Goal: Task Accomplishment & Management: Use online tool/utility

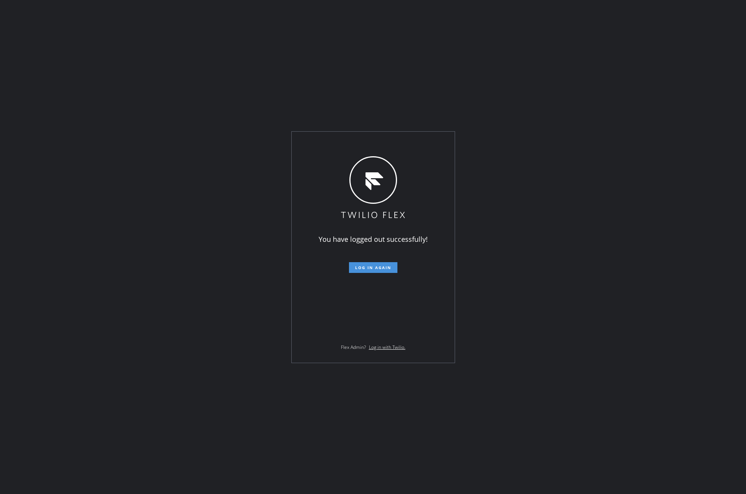
click at [382, 267] on span "Log in again" at bounding box center [373, 267] width 36 height 5
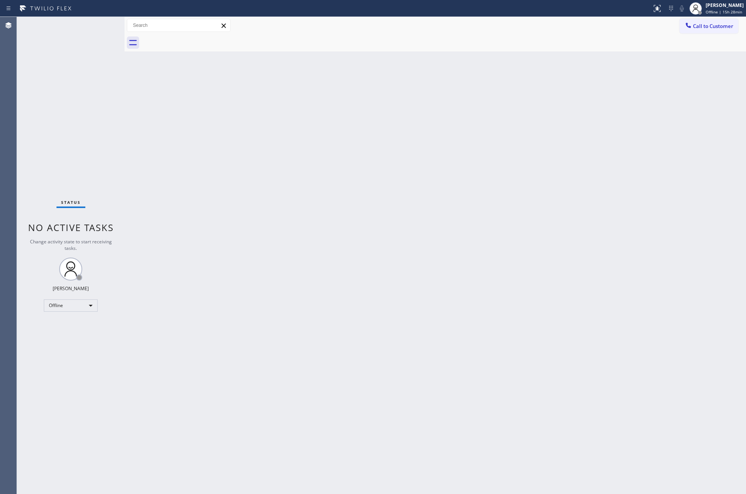
click at [103, 89] on div "Status No active tasks Change activity state to start receiving tasks. [PERSON_…" at bounding box center [71, 256] width 108 height 478
click at [72, 302] on div "Offline" at bounding box center [71, 306] width 54 height 12
click at [68, 334] on li "Unavailable" at bounding box center [70, 334] width 52 height 9
click at [474, 296] on div "Back to Dashboard Change Sender ID Customers Technicians Select a contact Outbo…" at bounding box center [434, 256] width 621 height 478
click at [229, 166] on div "Back to Dashboard Change Sender ID Customers Technicians Select a contact Outbo…" at bounding box center [434, 256] width 621 height 478
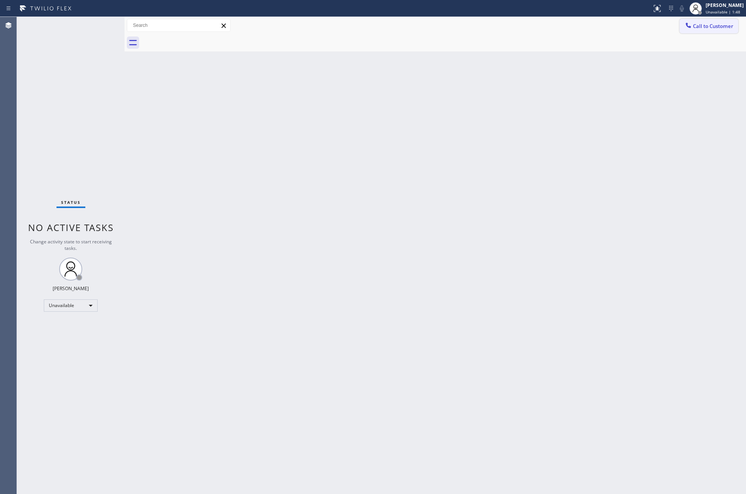
click at [707, 25] on span "Call to Customer" at bounding box center [713, 26] width 40 height 7
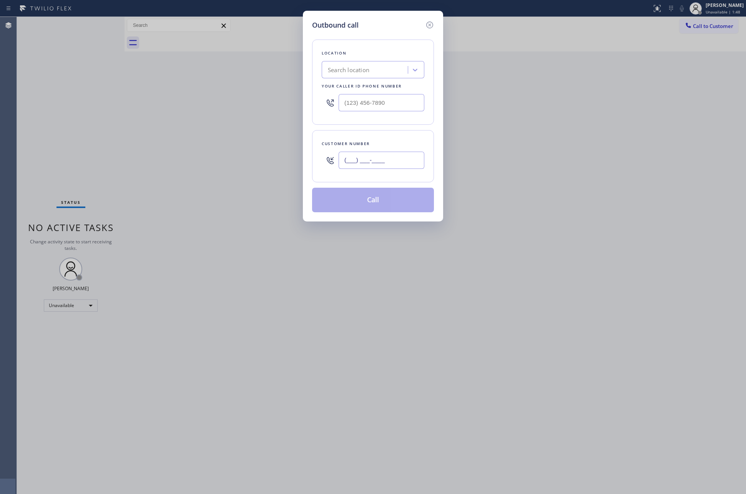
click at [370, 158] on input "(___) ___-____" at bounding box center [381, 160] width 86 height 17
paste input "310) 925-5760"
type input "[PHONE_NUMBER]"
click at [340, 75] on div "Search location" at bounding box center [366, 69] width 84 height 13
paste input "Home Alliance Membership"
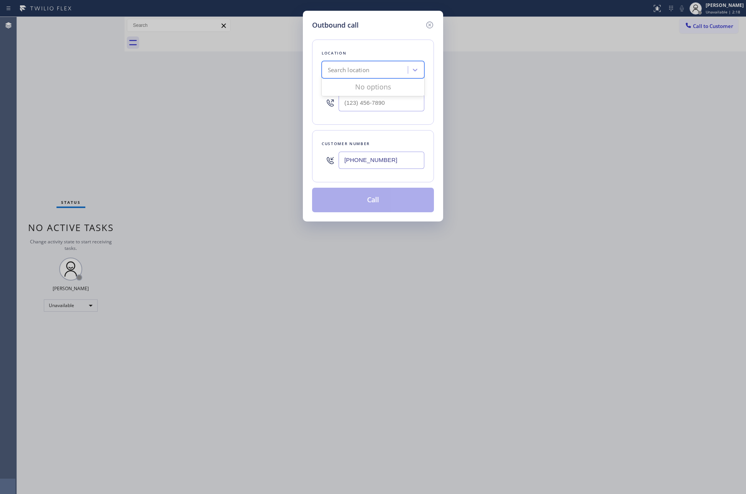
type input "Home Alliance Membership"
click at [366, 90] on div "Home Alliance Membership" at bounding box center [373, 86] width 103 height 14
type input "[PHONE_NUMBER]"
click at [380, 203] on button "Call" at bounding box center [373, 200] width 122 height 25
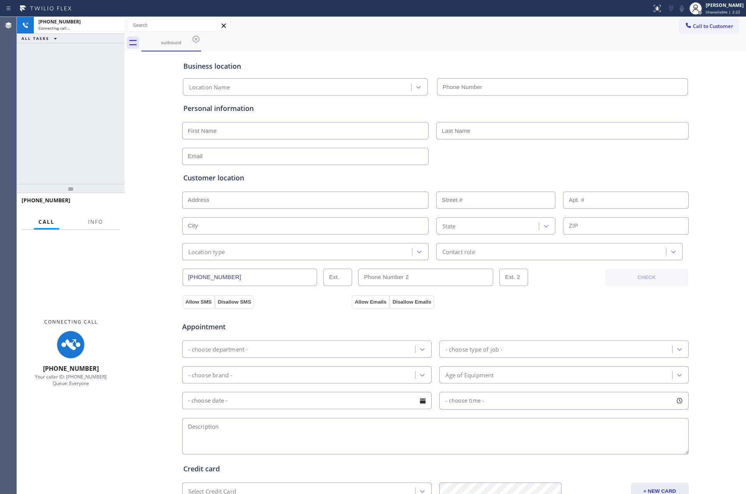
type input "[PHONE_NUMBER]"
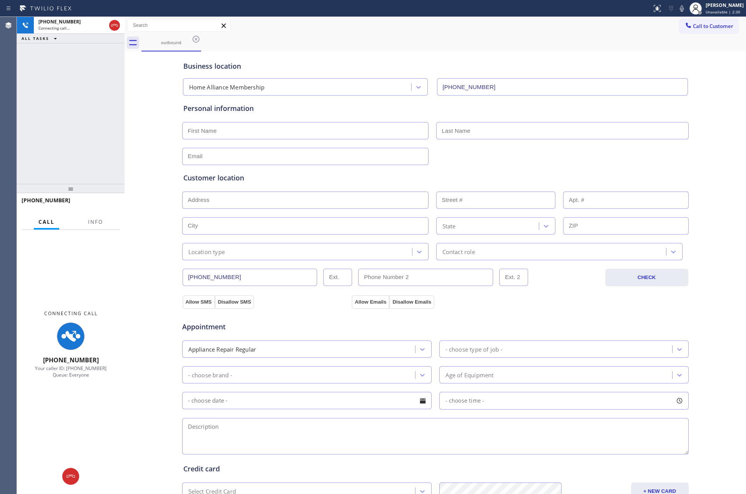
click at [54, 106] on div "[PHONE_NUMBER] Connecting call… ALL TASKS ALL TASKS ACTIVE TASKS TASKS IN WRAP …" at bounding box center [71, 100] width 108 height 167
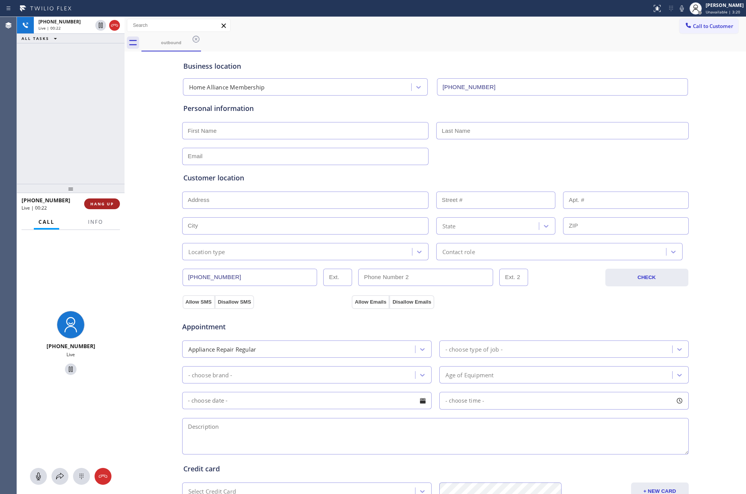
click at [105, 203] on span "HANG UP" at bounding box center [101, 203] width 23 height 5
click at [63, 106] on div "[PHONE_NUMBER] Live | 00:23 ALL TASKS ALL TASKS ACTIVE TASKS TASKS IN WRAP UP" at bounding box center [71, 100] width 108 height 167
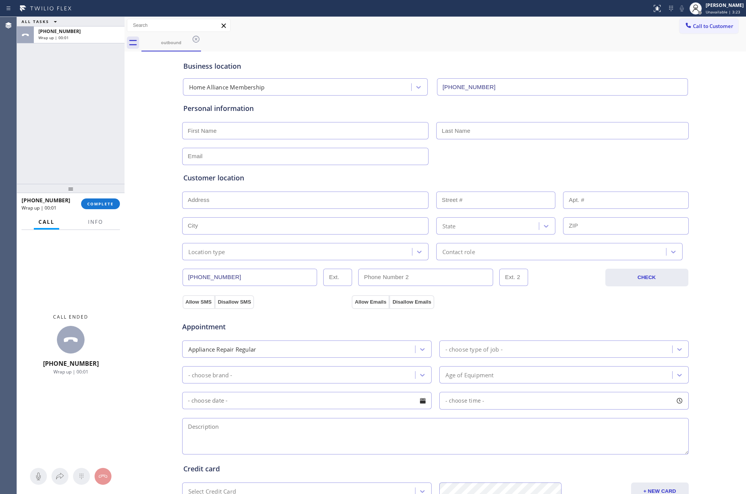
click at [288, 278] on input "[PHONE_NUMBER]" at bounding box center [249, 277] width 135 height 17
click at [33, 129] on div "ALL TASKS ALL TASKS ACTIVE TASKS TASKS IN WRAP UP [PHONE_NUMBER] Wrap up | 02:48" at bounding box center [71, 100] width 108 height 167
click at [250, 278] on input "[PHONE_NUMBER]" at bounding box center [249, 277] width 135 height 17
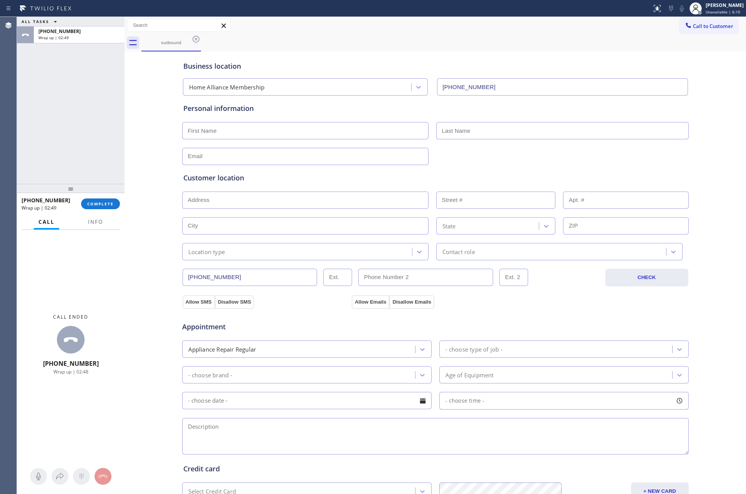
click at [250, 278] on input "[PHONE_NUMBER]" at bounding box center [249, 277] width 135 height 17
click at [700, 23] on span "Call to Customer" at bounding box center [713, 26] width 40 height 7
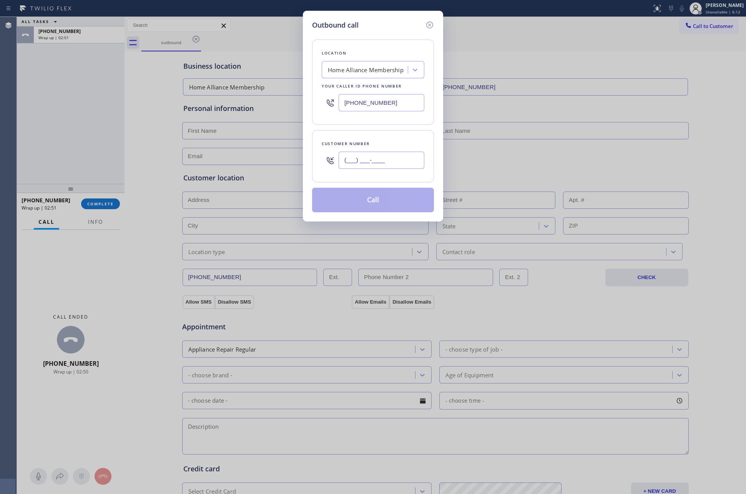
click at [381, 163] on input "(___) ___-____" at bounding box center [381, 160] width 86 height 17
paste input "310) 925-5760"
type input "[PHONE_NUMBER]"
click at [345, 202] on button "Call" at bounding box center [373, 200] width 122 height 25
click at [34, 123] on div "Outbound call Location Home Alliance Membership Your caller id phone number [PH…" at bounding box center [373, 247] width 746 height 494
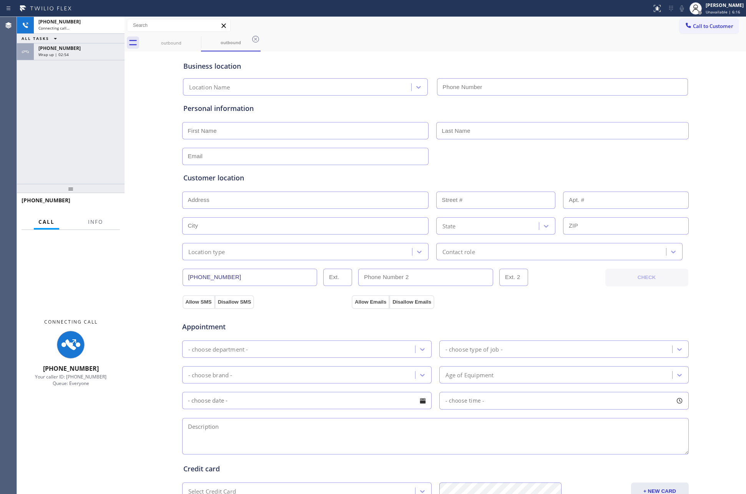
click at [67, 36] on div "ALL TASKS ALL TASKS ACTIVE TASKS TASKS IN WRAP UP" at bounding box center [71, 39] width 108 height 10
type input "[PHONE_NUMBER]"
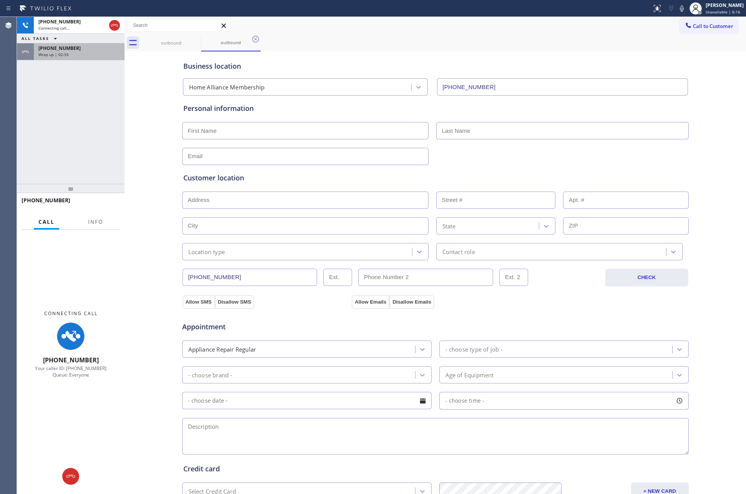
click at [76, 48] on div "[PHONE_NUMBER]" at bounding box center [78, 48] width 81 height 7
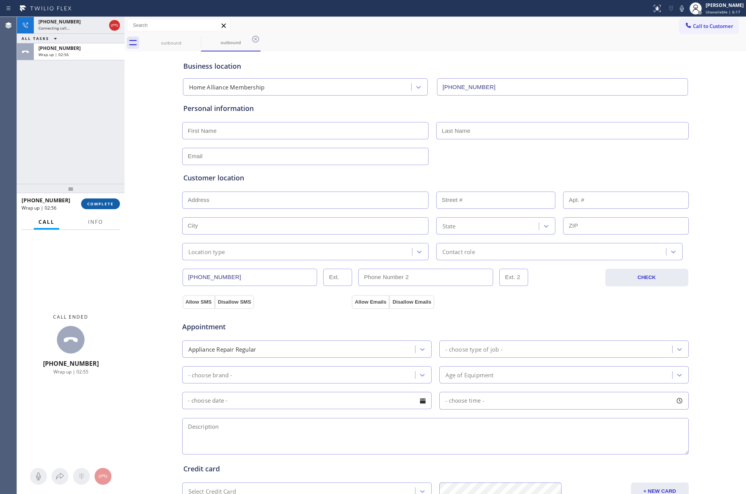
click at [99, 203] on span "COMPLETE" at bounding box center [100, 203] width 27 height 5
click at [95, 116] on div "[PHONE_NUMBER] Connecting call… ALL TASKS ALL TASKS ACTIVE TASKS TASKS IN WRAP …" at bounding box center [71, 100] width 108 height 167
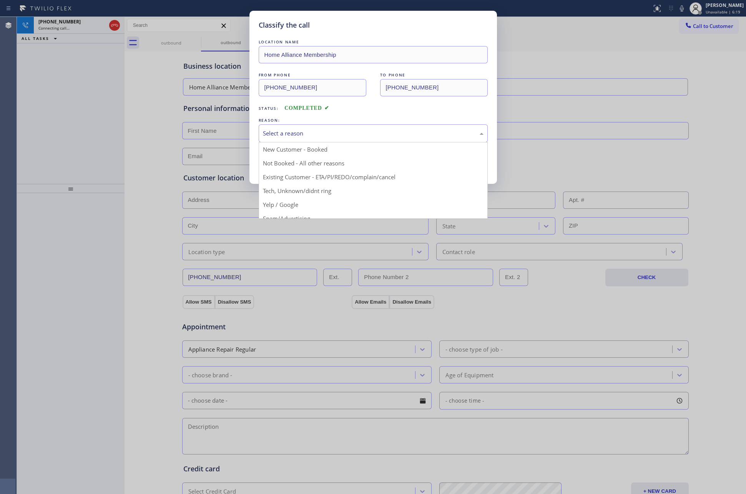
click at [267, 133] on div "Select a reason" at bounding box center [373, 133] width 221 height 9
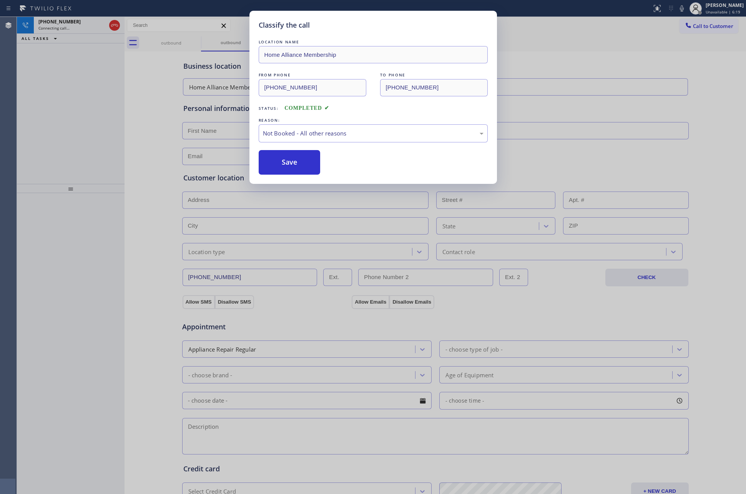
click at [275, 160] on button "Save" at bounding box center [290, 162] width 62 height 25
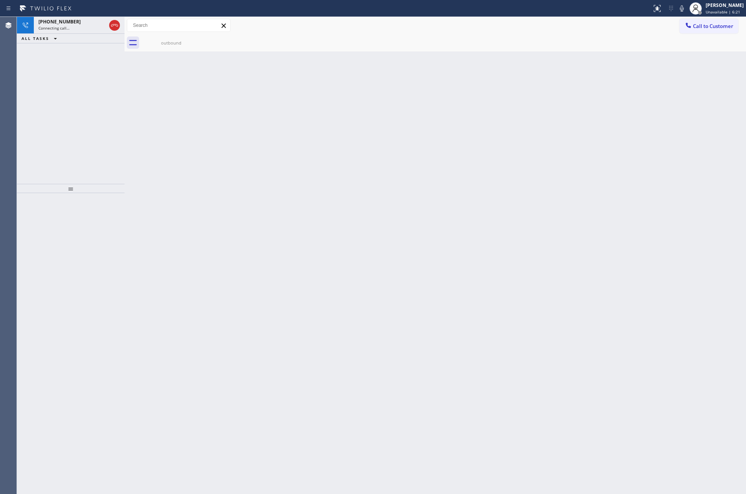
click at [58, 118] on div "[PHONE_NUMBER] Connecting call… ALL TASKS ALL TASKS ACTIVE TASKS TASKS IN WRAP …" at bounding box center [71, 100] width 108 height 167
click at [111, 26] on icon at bounding box center [114, 25] width 7 height 2
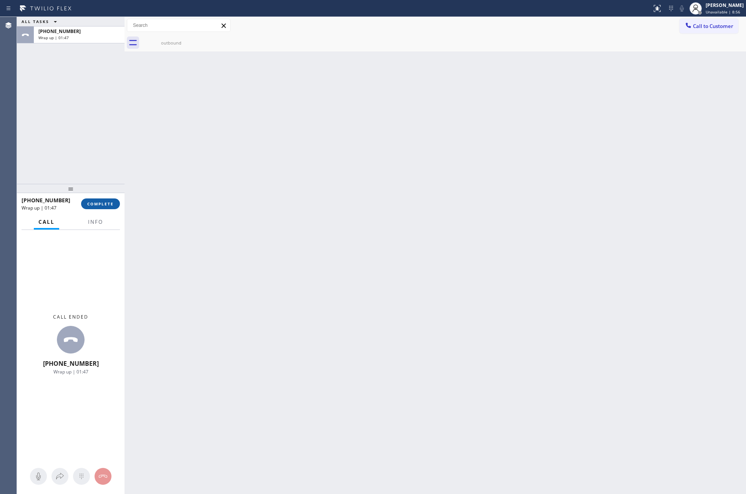
click at [103, 208] on button "COMPLETE" at bounding box center [100, 204] width 39 height 11
click at [92, 111] on div "ALL TASKS ALL TASKS ACTIVE TASKS TASKS IN WRAP UP [PHONE_NUMBER] Wrap up | 01:47" at bounding box center [71, 100] width 108 height 167
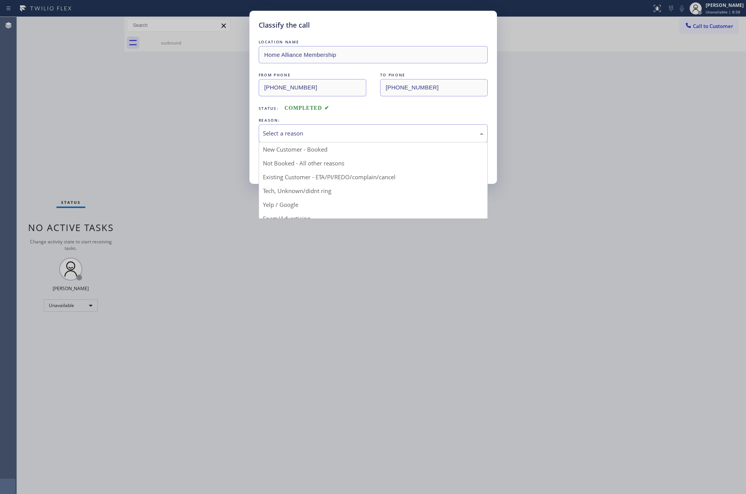
click at [290, 135] on div "Select a reason" at bounding box center [373, 133] width 221 height 9
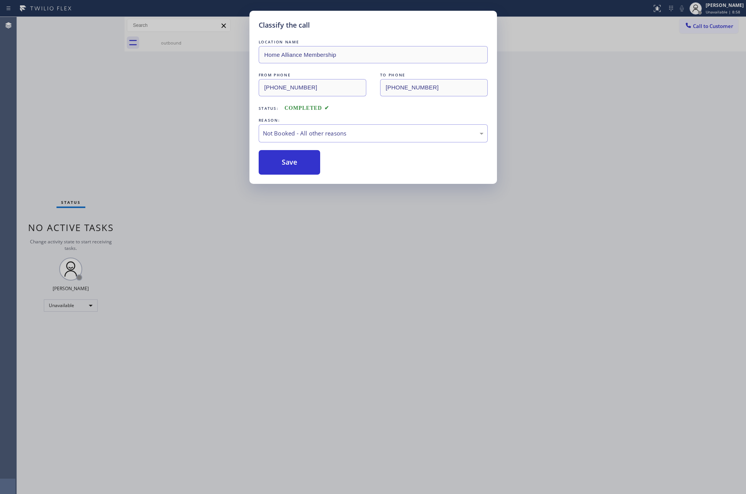
click at [279, 164] on button "Save" at bounding box center [290, 162] width 62 height 25
click at [278, 164] on button "Save" at bounding box center [290, 162] width 62 height 25
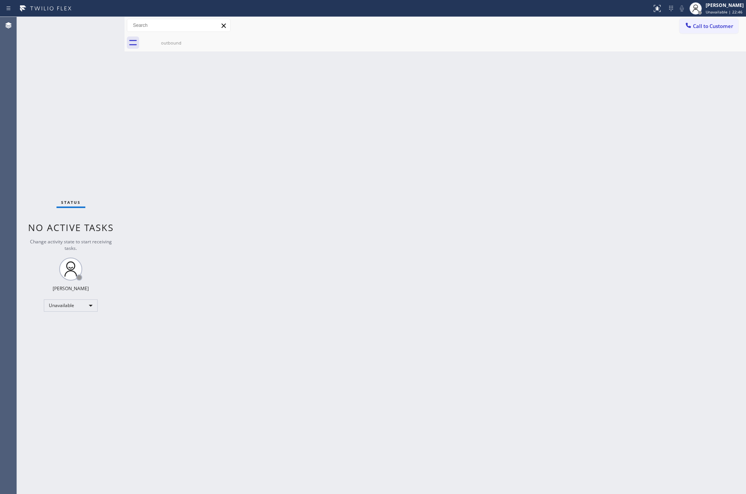
click at [233, 236] on div "Back to Dashboard Change Sender ID Customers Technicians Select a contact Outbo…" at bounding box center [434, 256] width 621 height 478
click at [90, 303] on div "Unavailable" at bounding box center [71, 306] width 54 height 12
click at [77, 327] on li "Available" at bounding box center [70, 325] width 52 height 9
click at [219, 210] on div "Back to Dashboard Change Sender ID Customers Technicians Select a contact Outbo…" at bounding box center [434, 256] width 621 height 478
click at [81, 316] on div "Status No active tasks You are ready to start receiving tasks. [PERSON_NAME] Av…" at bounding box center [71, 256] width 108 height 478
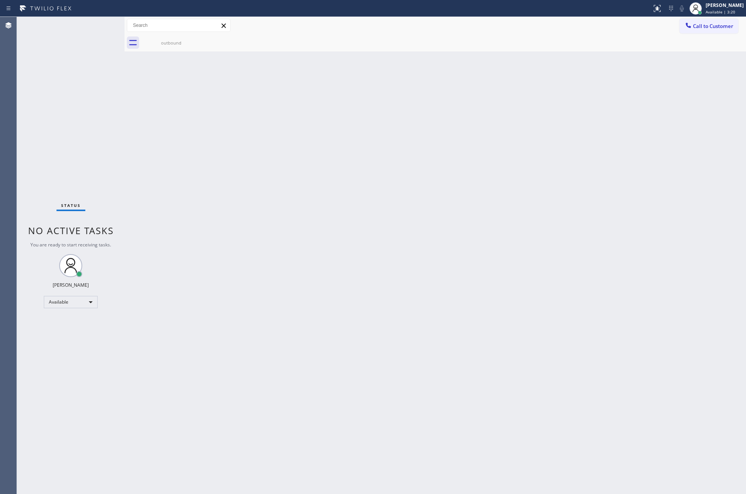
drag, startPoint x: 164, startPoint y: 259, endPoint x: 292, endPoint y: 109, distance: 196.8
click at [166, 256] on div "Back to Dashboard Change Sender ID Customers Technicians Select a contact Outbo…" at bounding box center [434, 256] width 621 height 478
click at [713, 9] on div "[PERSON_NAME] Available | 7:37" at bounding box center [725, 8] width 42 height 13
click at [680, 51] on button "Unavailable" at bounding box center [707, 51] width 77 height 10
click at [87, 348] on div "Status No active tasks Change activity state to start receiving tasks. [PERSON_…" at bounding box center [71, 255] width 108 height 477
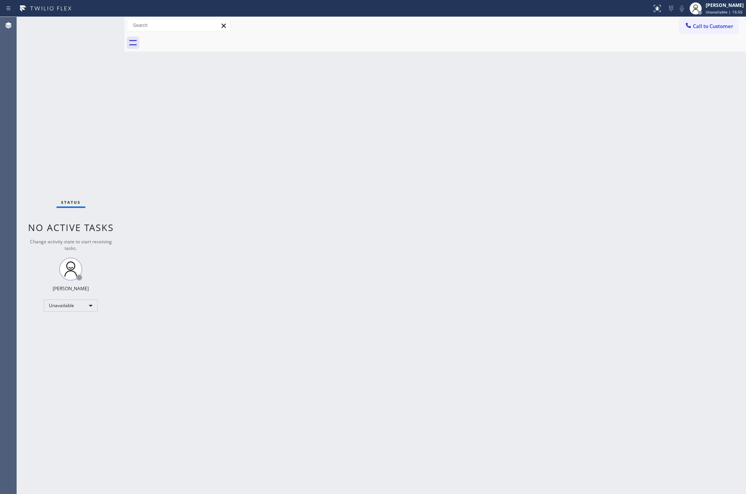
click at [87, 297] on div "Status No active tasks Change activity state to start receiving tasks. [PERSON_…" at bounding box center [71, 255] width 108 height 477
click at [76, 305] on div "Unavailable" at bounding box center [71, 305] width 54 height 12
click at [59, 324] on li "Available" at bounding box center [70, 325] width 52 height 9
drag, startPoint x: 96, startPoint y: 173, endPoint x: 148, endPoint y: 207, distance: 61.8
click at [97, 174] on div "Status No active tasks You are ready to start receiving tasks. [PERSON_NAME] Av…" at bounding box center [71, 255] width 108 height 477
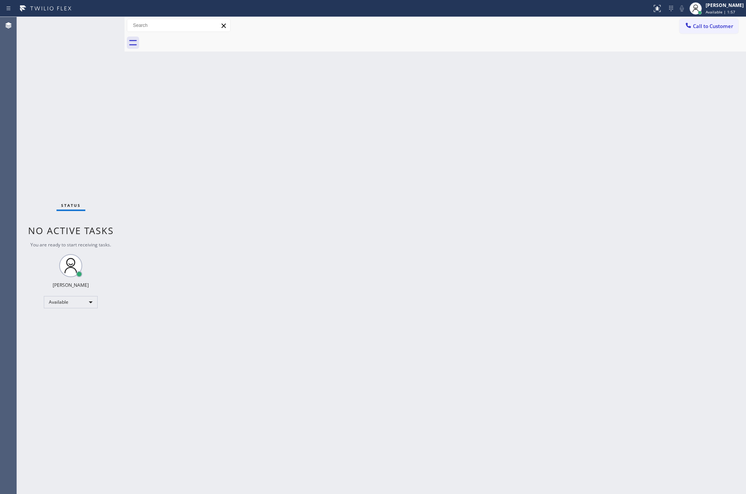
click at [444, 298] on div "Back to Dashboard Change Sender ID Customers Technicians Select a contact Outbo…" at bounding box center [434, 255] width 621 height 477
click at [505, 256] on div "Back to Dashboard Change Sender ID Customers Technicians Select a contact Outbo…" at bounding box center [434, 255] width 621 height 477
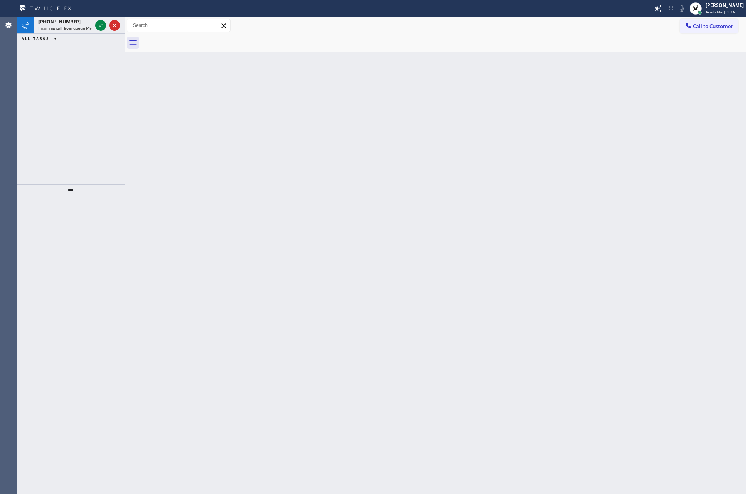
click at [101, 26] on icon at bounding box center [101, 25] width 4 height 3
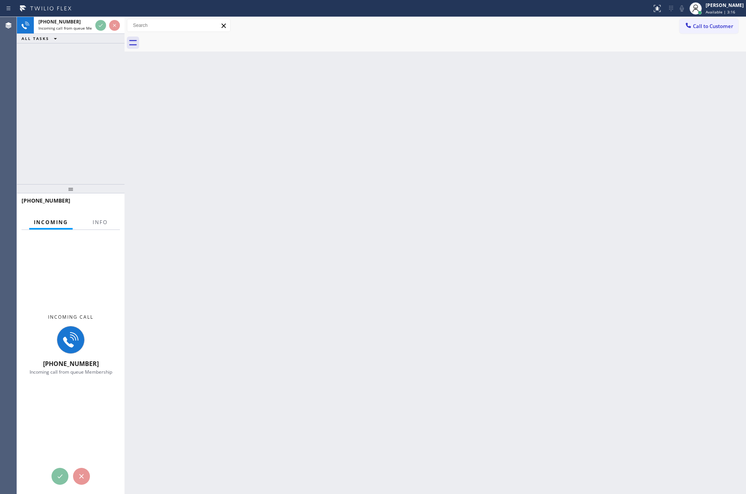
drag, startPoint x: 96, startPoint y: 96, endPoint x: 117, endPoint y: 103, distance: 21.7
click at [96, 97] on div "[PHONE_NUMBER] Incoming call from queue Membership ALL TASKS ALL TASKS ACTIVE T…" at bounding box center [71, 100] width 108 height 167
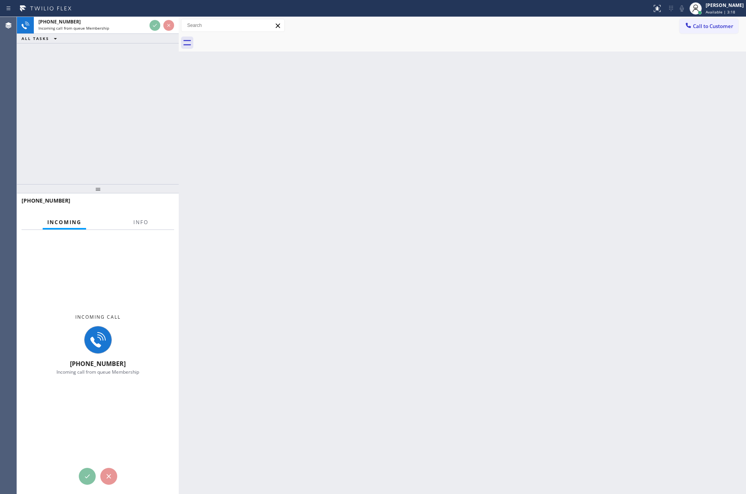
drag, startPoint x: 126, startPoint y: 87, endPoint x: 180, endPoint y: 97, distance: 55.2
click at [179, 97] on div at bounding box center [179, 255] width 0 height 477
click at [133, 106] on div "[PHONE_NUMBER] Incoming call from queue Membership ALL TASKS ALL TASKS ACTIVE T…" at bounding box center [98, 100] width 162 height 167
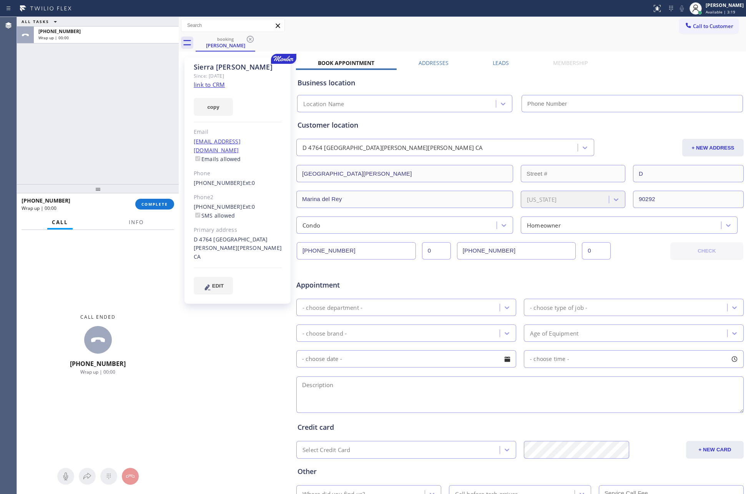
click at [134, 112] on div "ALL TASKS ALL TASKS ACTIVE TASKS TASKS IN WRAP UP [PHONE_NUMBER] Wrap up | 00:00" at bounding box center [98, 100] width 162 height 167
type input "[PHONE_NUMBER]"
click at [218, 84] on link "link to CRM" at bounding box center [209, 85] width 31 height 8
drag, startPoint x: 131, startPoint y: 104, endPoint x: 388, endPoint y: 24, distance: 269.8
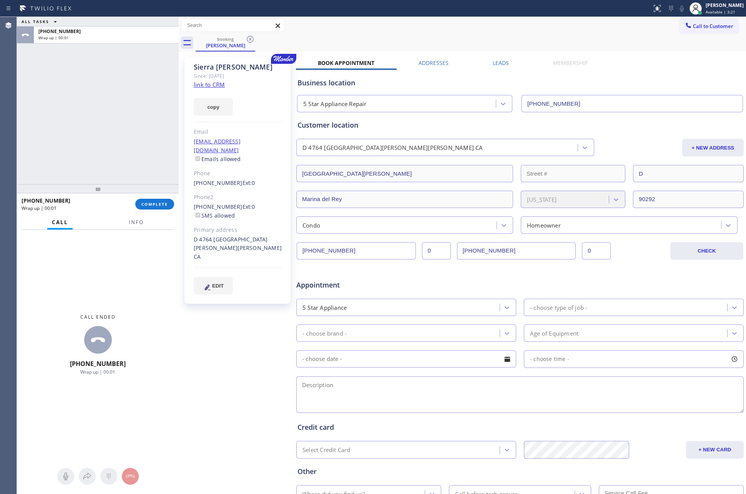
click at [162, 104] on div "ALL TASKS ALL TASKS ACTIVE TASKS TASKS IN WRAP UP [PHONE_NUMBER] Wrap up | 00:01" at bounding box center [98, 100] width 162 height 167
drag, startPoint x: 81, startPoint y: 140, endPoint x: 133, endPoint y: 190, distance: 72.5
click at [96, 157] on div "ALL TASKS ALL TASKS ACTIVE TASKS TASKS IN WRAP UP [PHONE_NUMBER] Wrap up | 00:16" at bounding box center [98, 100] width 162 height 167
click at [157, 203] on span "COMPLETE" at bounding box center [154, 203] width 27 height 5
click at [134, 124] on div "ALL TASKS ALL TASKS ACTIVE TASKS TASKS IN WRAP UP [PHONE_NUMBER] Wrap up | 00:17" at bounding box center [98, 100] width 162 height 167
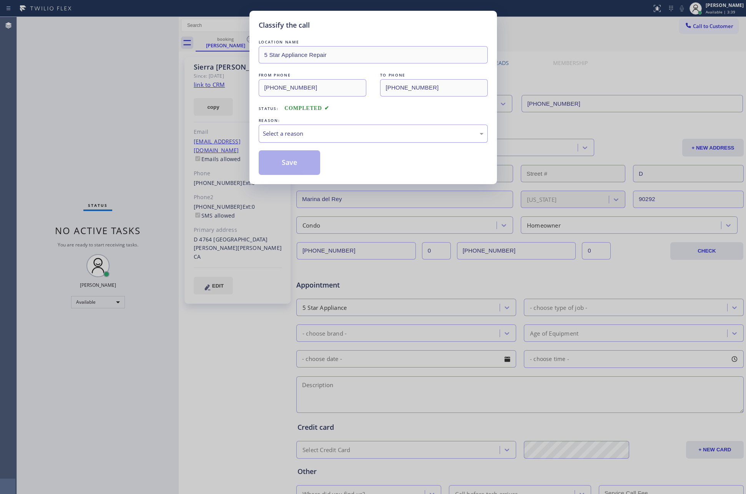
click at [346, 136] on div "Select a reason" at bounding box center [373, 133] width 221 height 9
click at [287, 166] on button "Save" at bounding box center [290, 162] width 62 height 25
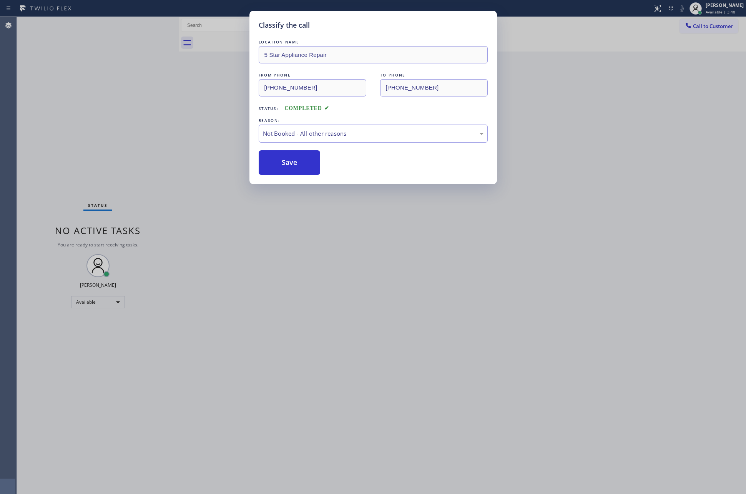
click at [287, 166] on button "Save" at bounding box center [290, 162] width 62 height 25
click at [127, 142] on div "Classify the call LOCATION NAME 5 Star Appliance Repair FROM PHONE [PHONE_NUMBE…" at bounding box center [373, 247] width 746 height 494
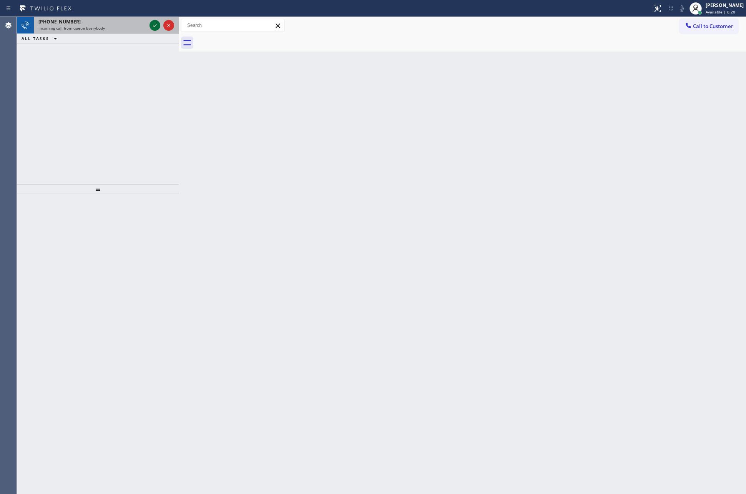
click at [151, 21] on icon at bounding box center [154, 25] width 9 height 9
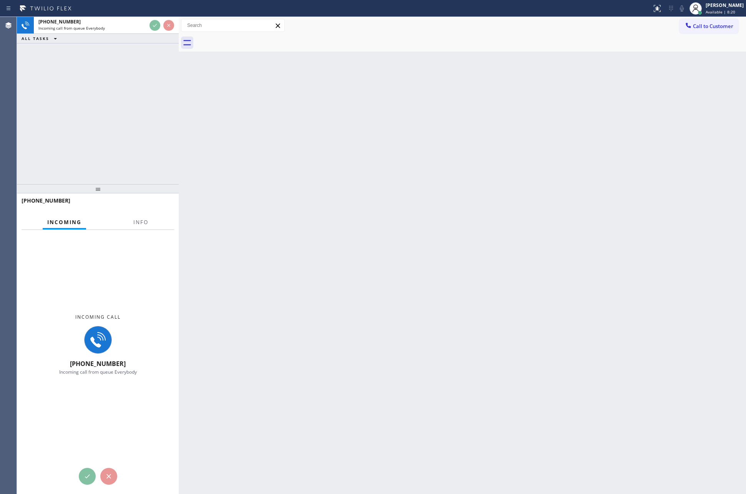
drag, startPoint x: 143, startPoint y: 139, endPoint x: 144, endPoint y: 134, distance: 6.0
click at [144, 136] on div "[PHONE_NUMBER] Incoming call from queue Everybody ALL TASKS ALL TASKS ACTIVE TA…" at bounding box center [98, 100] width 162 height 167
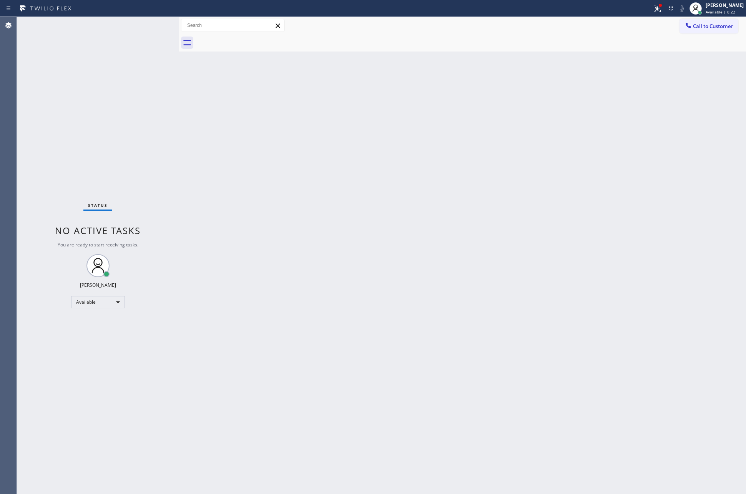
click at [136, 111] on div "Status No active tasks You are ready to start receiving tasks. [PERSON_NAME] Av…" at bounding box center [98, 255] width 162 height 477
click at [599, 156] on div "Back to Dashboard Change Sender ID Customers Technicians Select a contact Outbo…" at bounding box center [462, 255] width 567 height 477
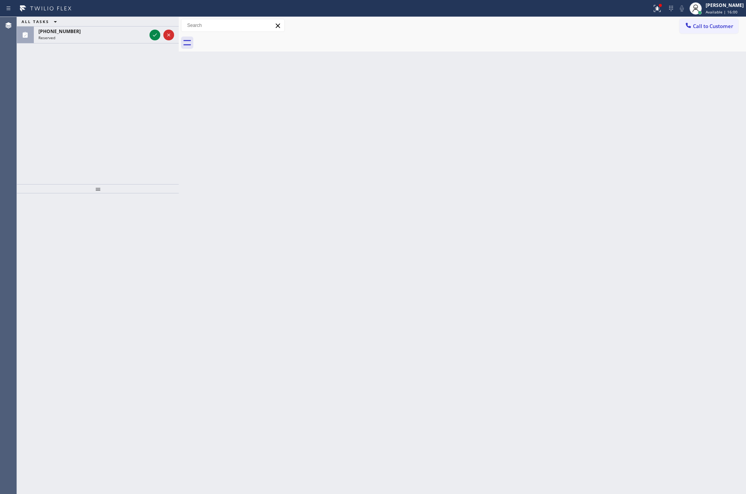
click at [185, 64] on div "Back to Dashboard Change Sender ID Customers Technicians Select a contact Outbo…" at bounding box center [462, 255] width 567 height 477
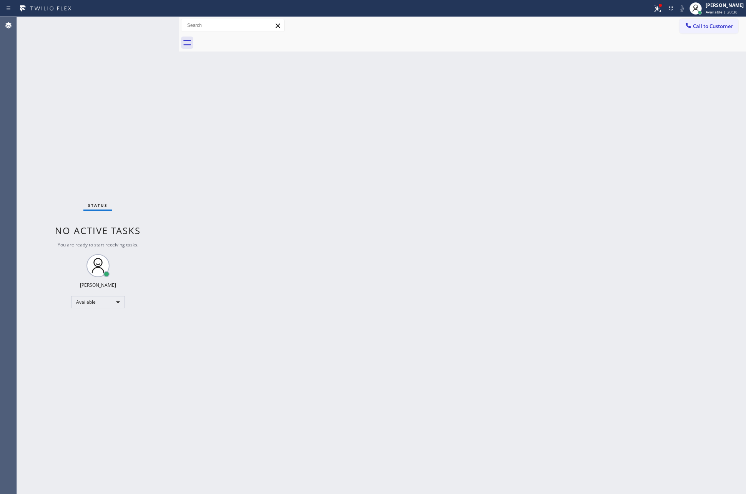
click at [276, 280] on div "Back to Dashboard Change Sender ID Customers Technicians Select a contact Outbo…" at bounding box center [462, 255] width 567 height 477
click at [166, 411] on div "Status No active tasks You are ready to start receiving tasks. [PERSON_NAME] Av…" at bounding box center [98, 255] width 162 height 477
click at [107, 300] on div "Available" at bounding box center [98, 302] width 54 height 12
click at [88, 335] on li "Unavailable" at bounding box center [97, 331] width 52 height 9
click at [420, 295] on div "Back to Dashboard Change Sender ID Customers Technicians Select a contact Outbo…" at bounding box center [462, 255] width 567 height 477
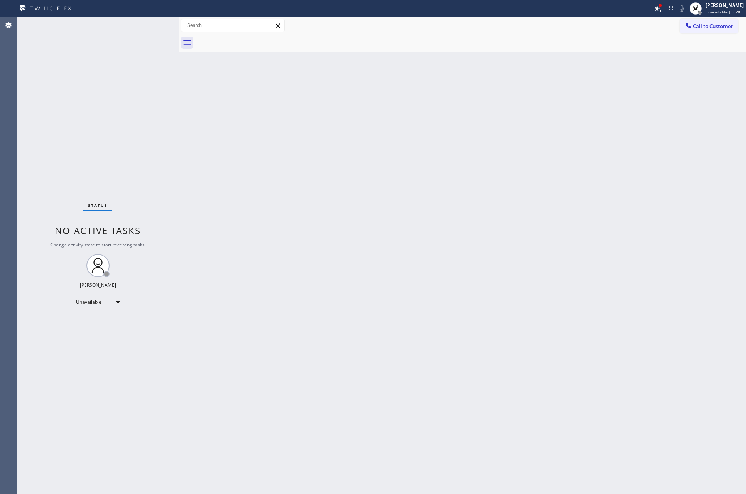
click at [443, 292] on div "Back to Dashboard Change Sender ID Customers Technicians Select a contact Outbo…" at bounding box center [462, 255] width 567 height 477
drag, startPoint x: 297, startPoint y: 133, endPoint x: 339, endPoint y: 120, distance: 43.5
click at [306, 129] on div "Back to Dashboard Change Sender ID Customers Technicians Select a contact Outbo…" at bounding box center [462, 255] width 567 height 477
click at [718, 21] on button "Call to Customer" at bounding box center [708, 26] width 59 height 15
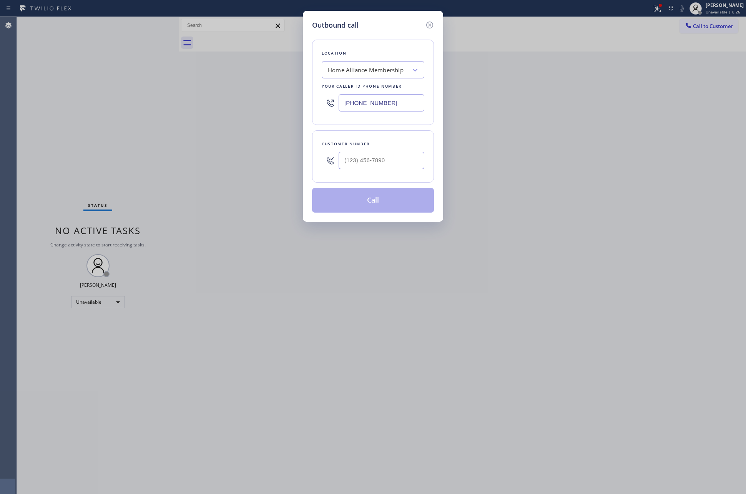
click at [388, 150] on div at bounding box center [381, 160] width 86 height 25
click at [395, 159] on input "(___) ___-____" at bounding box center [381, 160] width 86 height 17
paste input "310) 925-5760"
type input "[PHONE_NUMBER]"
click at [385, 199] on button "Call" at bounding box center [373, 200] width 122 height 25
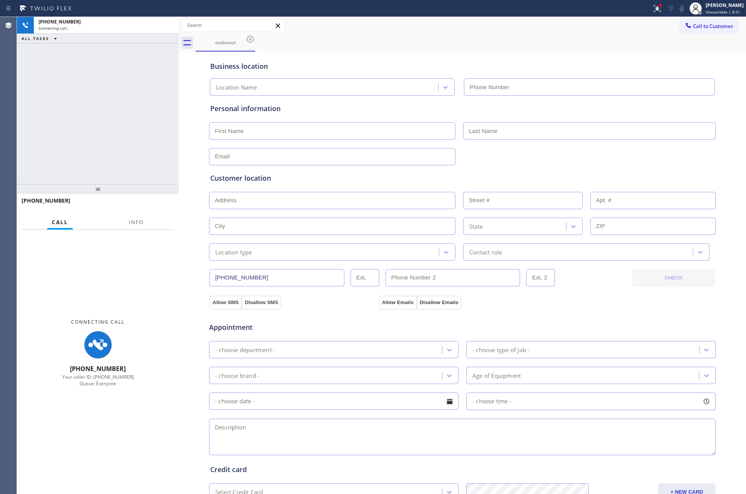
type input "[PHONE_NUMBER]"
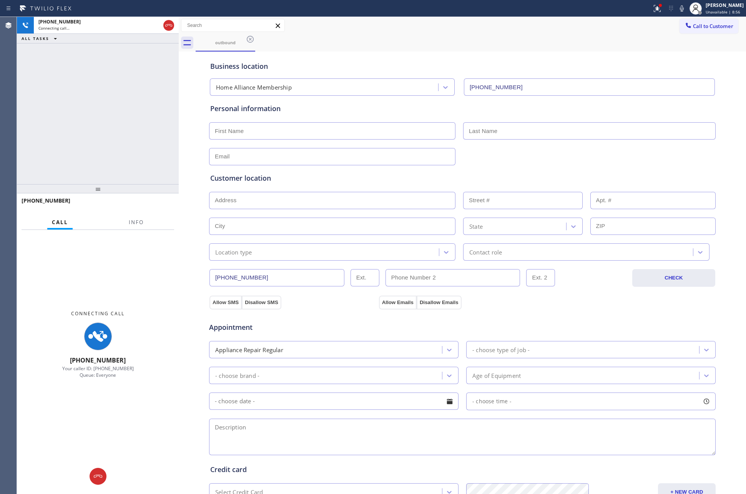
click at [94, 112] on div "[PHONE_NUMBER] Connecting call… ALL TASKS ALL TASKS ACTIVE TASKS TASKS IN WRAP …" at bounding box center [98, 100] width 162 height 167
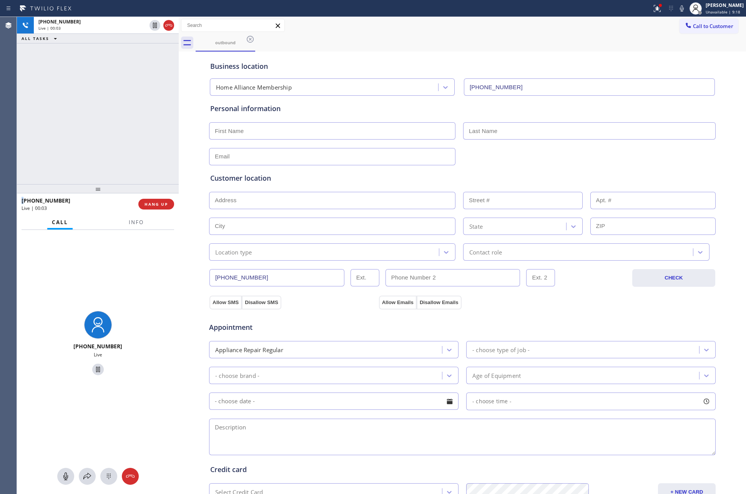
click at [137, 131] on div "[PHONE_NUMBER] Live | 00:03 ALL TASKS ALL TASKS ACTIVE TASKS TASKS IN WRAP UP" at bounding box center [98, 100] width 162 height 167
click at [157, 204] on span "HANG UP" at bounding box center [155, 203] width 23 height 5
click at [127, 114] on div "[PHONE_NUMBER] Live | 00:05 ALL TASKS ALL TASKS ACTIVE TASKS TASKS IN WRAP UP" at bounding box center [98, 100] width 162 height 167
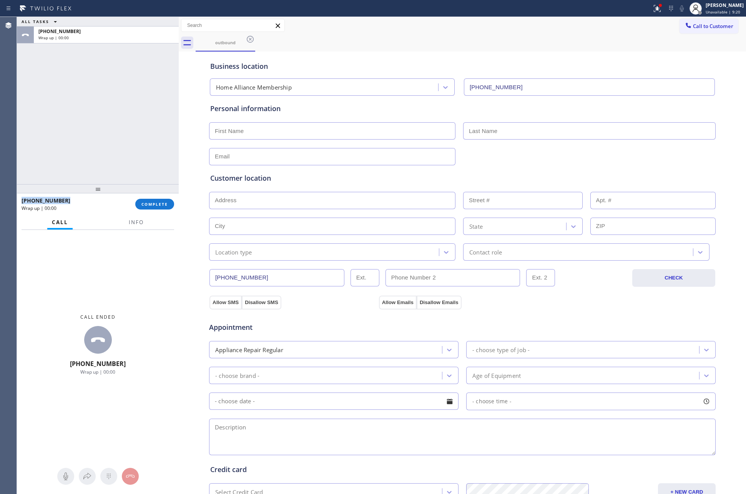
click at [128, 114] on div "ALL TASKS ALL TASKS ACTIVE TASKS TASKS IN WRAP UP [PHONE_NUMBER] Wrap up | 00:00" at bounding box center [98, 100] width 162 height 167
drag, startPoint x: 80, startPoint y: 128, endPoint x: 86, endPoint y: 101, distance: 27.1
click at [82, 119] on div "ALL TASKS ALL TASKS ACTIVE TASKS TASKS IN WRAP UP [PHONE_NUMBER] Wrap up | 01:00" at bounding box center [98, 100] width 162 height 167
drag, startPoint x: 91, startPoint y: 140, endPoint x: 143, endPoint y: 203, distance: 81.4
click at [96, 145] on div "ALL TASKS ALL TASKS ACTIVE TASKS TASKS IN WRAP UP [PHONE_NUMBER] Wrap up | 02:03" at bounding box center [98, 100] width 162 height 167
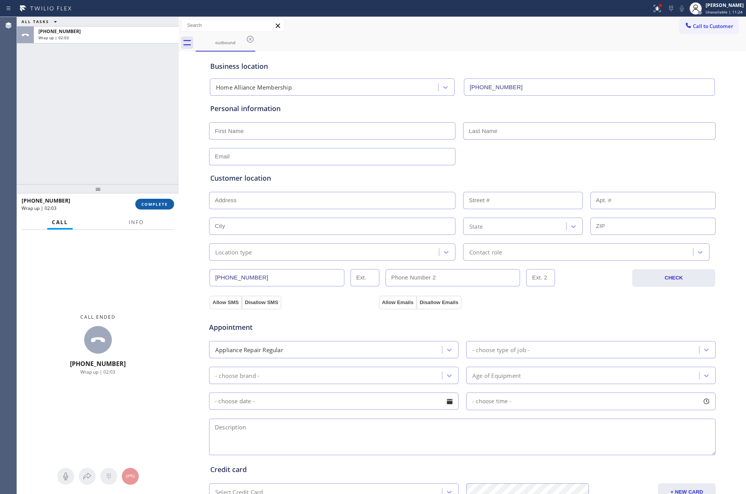
click at [149, 199] on button "COMPLETE" at bounding box center [154, 204] width 39 height 11
click at [135, 115] on div "ALL TASKS ALL TASKS ACTIVE TASKS TASKS IN WRAP UP [PHONE_NUMBER] Wrap up | 02:03" at bounding box center [98, 100] width 162 height 167
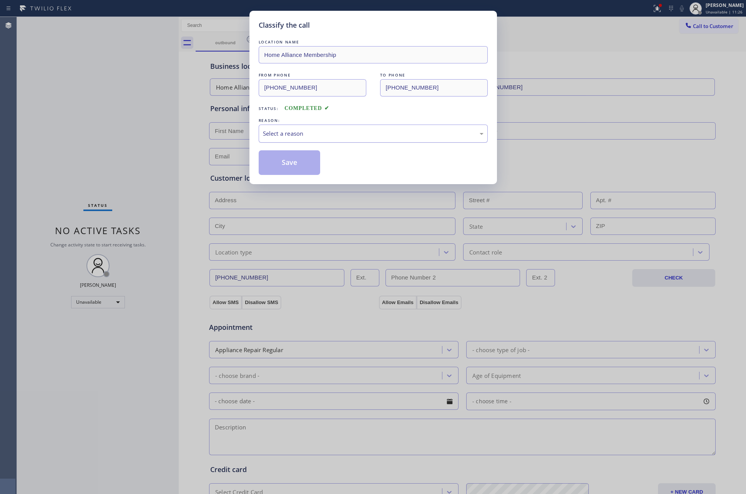
click at [305, 136] on div "Select a reason" at bounding box center [373, 133] width 221 height 9
click at [295, 164] on button "Save" at bounding box center [290, 162] width 62 height 25
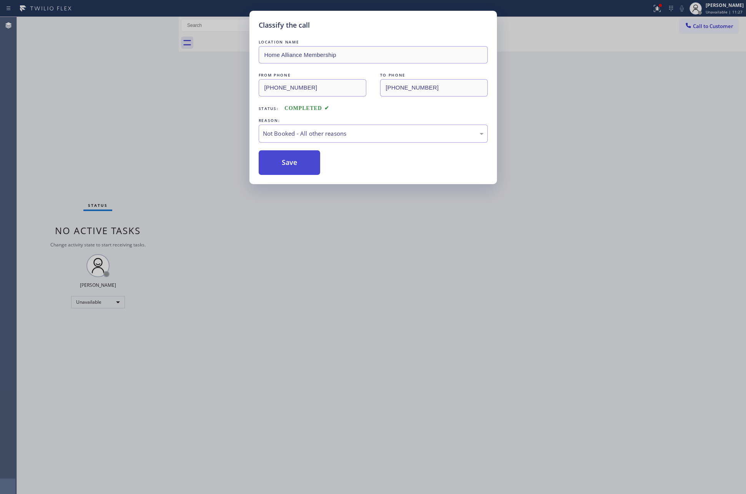
click at [295, 164] on button "Save" at bounding box center [290, 162] width 62 height 25
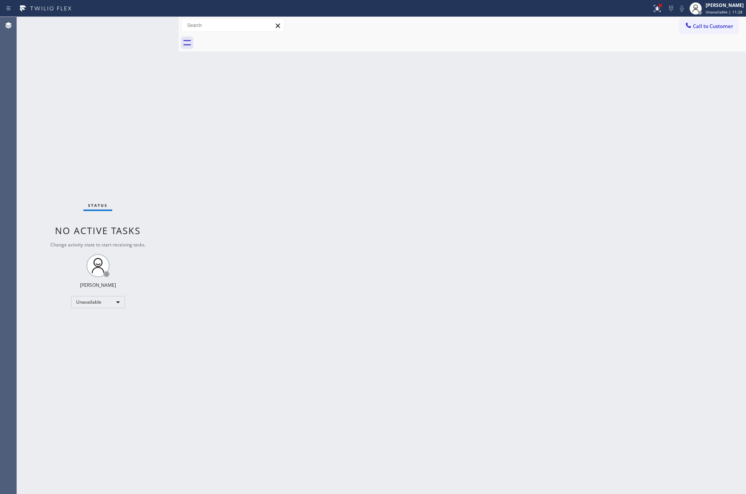
drag, startPoint x: 35, startPoint y: 78, endPoint x: 475, endPoint y: 272, distance: 481.4
click at [52, 88] on div "Status No active tasks Change activity state to start receiving tasks. [PERSON_…" at bounding box center [98, 255] width 162 height 477
drag, startPoint x: 492, startPoint y: 274, endPoint x: 444, endPoint y: 2, distance: 276.2
click at [498, 266] on div "Back to Dashboard Change Sender ID Customers Technicians Select a contact Outbo…" at bounding box center [462, 255] width 567 height 477
click at [186, 147] on div "Back to Dashboard Change Sender ID Customers Technicians Select a contact Outbo…" at bounding box center [462, 255] width 567 height 477
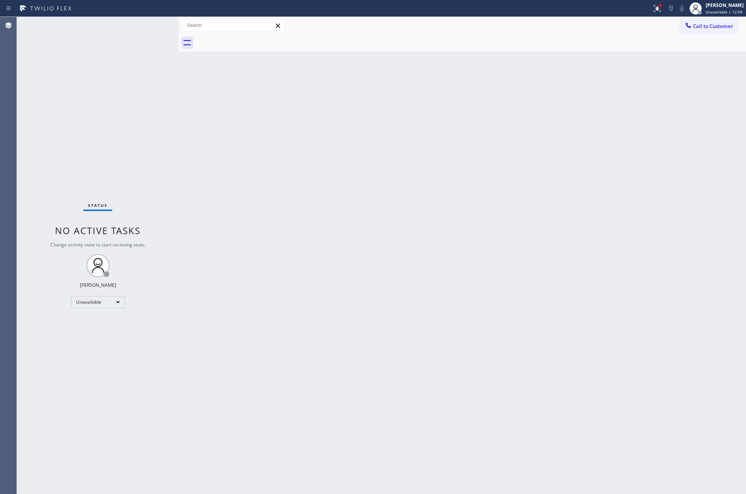
click at [453, 391] on div "Back to Dashboard Change Sender ID Customers Technicians Select a contact Outbo…" at bounding box center [462, 255] width 567 height 477
click at [367, 318] on div "Back to Dashboard Change Sender ID Customers Technicians Select a contact Outbo…" at bounding box center [462, 255] width 567 height 477
click at [108, 296] on div "Unavailable" at bounding box center [98, 302] width 54 height 12
click at [105, 308] on div "Status No active tasks Change activity state to start receiving tasks. [PERSON_…" at bounding box center [98, 255] width 162 height 477
click at [111, 303] on div "Unavailable" at bounding box center [98, 302] width 54 height 12
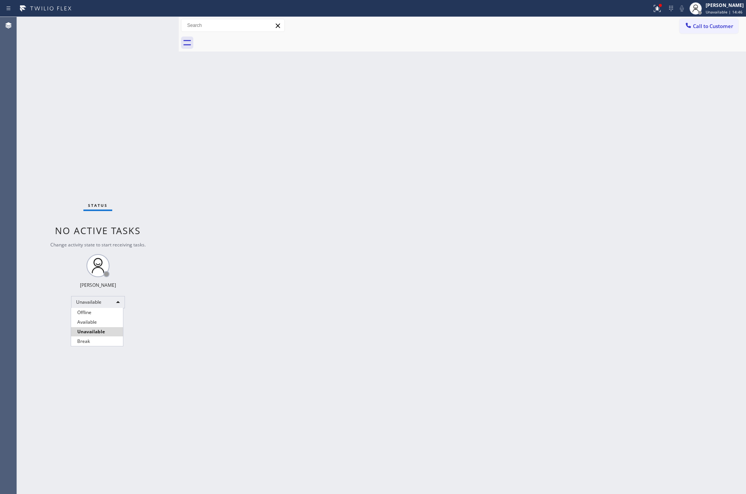
click at [91, 323] on li "Available" at bounding box center [97, 321] width 52 height 9
click at [475, 279] on div "Back to Dashboard Change Sender ID Customers Technicians Select a contact Outbo…" at bounding box center [462, 255] width 567 height 477
click at [113, 302] on div "Available" at bounding box center [98, 302] width 54 height 12
click at [376, 411] on div "Back to Dashboard Change Sender ID Customers Technicians Select a contact Outbo…" at bounding box center [462, 255] width 567 height 477
click at [95, 302] on div "Available" at bounding box center [98, 302] width 54 height 12
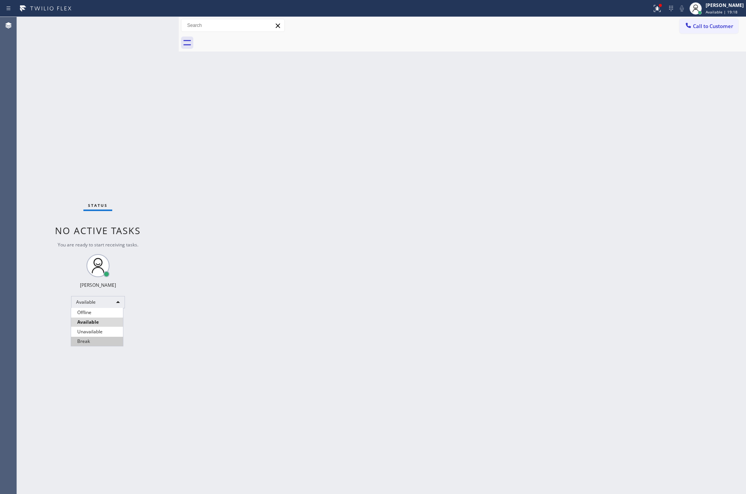
click at [96, 339] on li "Break" at bounding box center [97, 341] width 52 height 9
click at [357, 302] on div "Back to Dashboard Change Sender ID Customers Technicians Select a contact Outbo…" at bounding box center [462, 255] width 567 height 477
drag, startPoint x: 604, startPoint y: 285, endPoint x: 482, endPoint y: 313, distance: 125.3
click at [604, 285] on div "Back to Dashboard Change Sender ID Customers Technicians Select a contact Outbo…" at bounding box center [462, 255] width 567 height 477
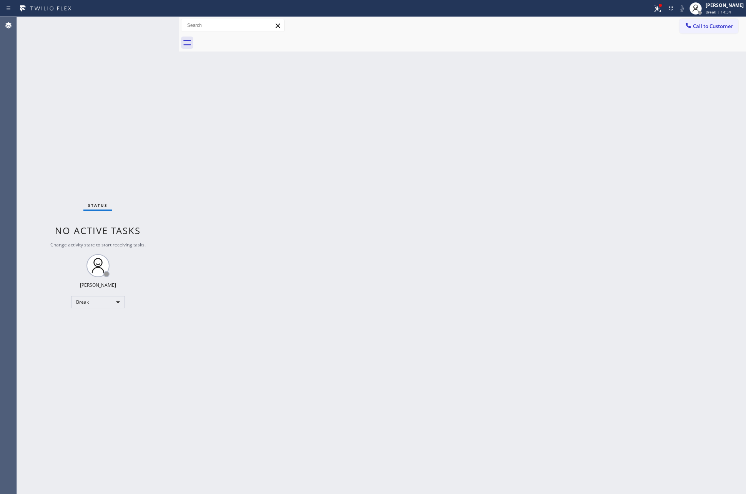
drag, startPoint x: 246, startPoint y: 489, endPoint x: 201, endPoint y: 438, distance: 67.5
click at [247, 486] on div "Back to Dashboard Change Sender ID Customers Technicians Select a contact Outbo…" at bounding box center [462, 255] width 567 height 477
click at [527, 305] on div "Back to Dashboard Change Sender ID Customers Technicians Select a contact Outbo…" at bounding box center [462, 255] width 567 height 477
click at [118, 303] on div "Break" at bounding box center [98, 302] width 54 height 12
click at [110, 325] on li "Available" at bounding box center [97, 321] width 52 height 9
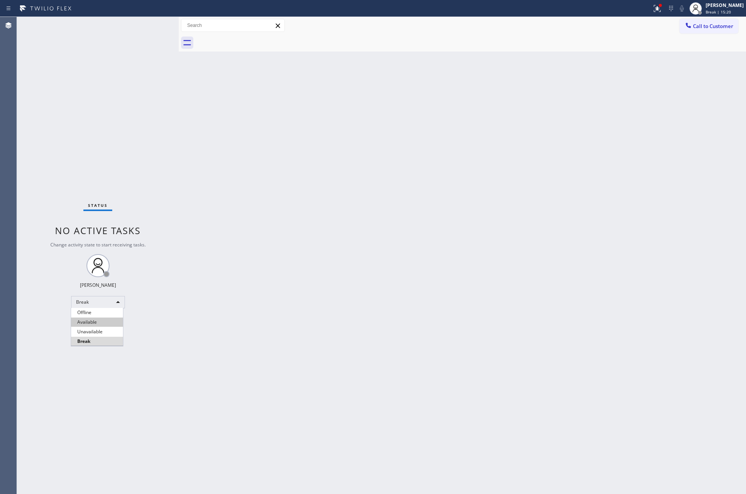
click at [110, 325] on div "Status No active tasks Change activity state to start receiving tasks. [PERSON_…" at bounding box center [98, 255] width 162 height 477
click at [450, 249] on div "Back to Dashboard Change Sender ID Customers Technicians Select a contact Outbo…" at bounding box center [462, 255] width 567 height 477
click at [350, 233] on div "Back to Dashboard Change Sender ID Customers Technicians Select a contact Outbo…" at bounding box center [462, 255] width 567 height 477
click at [271, 389] on div "Back to Dashboard Change Sender ID Customers Technicians Select a contact Outbo…" at bounding box center [462, 255] width 567 height 477
click at [124, 149] on div "Status No active tasks You are ready to start receiving tasks. [PERSON_NAME] Av…" at bounding box center [98, 255] width 162 height 477
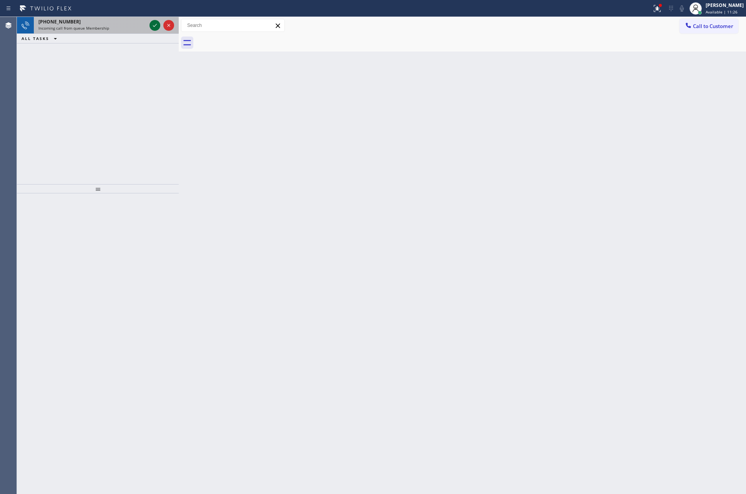
click at [153, 29] on icon at bounding box center [154, 25] width 9 height 9
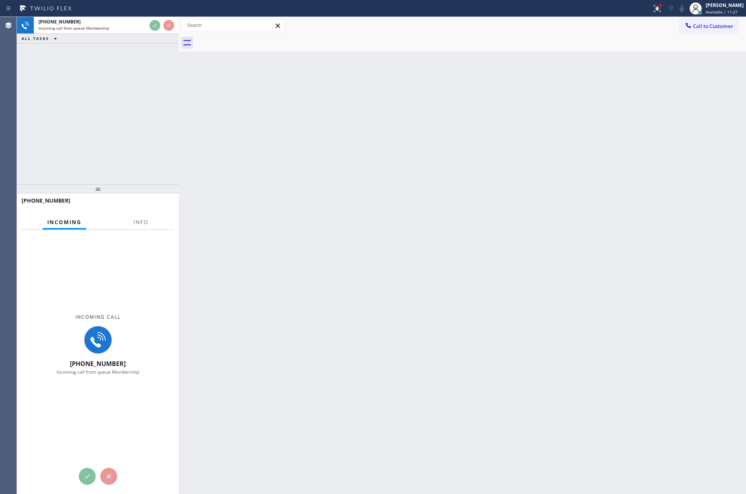
click at [126, 169] on div "[PHONE_NUMBER] Incoming call from queue Membership ALL TASKS ALL TASKS ACTIVE T…" at bounding box center [98, 100] width 162 height 167
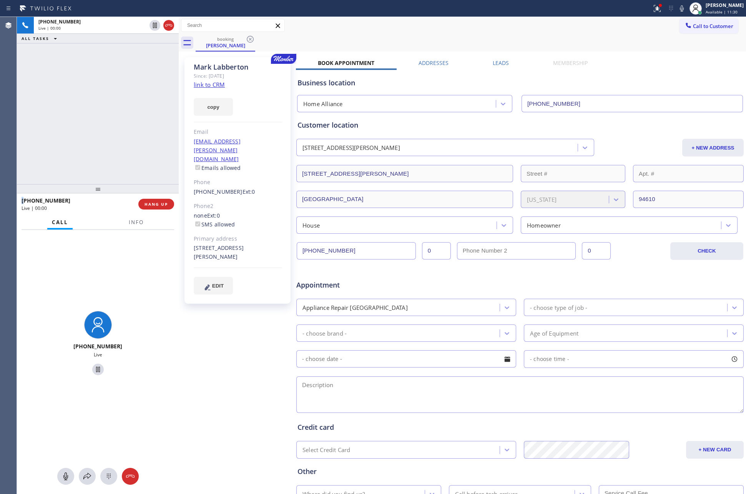
type input "[PHONE_NUMBER]"
click at [207, 86] on link "link to CRM" at bounding box center [209, 85] width 31 height 8
click at [105, 99] on div "[PHONE_NUMBER] Live | 01:00 ALL TASKS ALL TASKS ACTIVE TASKS TASKS IN WRAP UP" at bounding box center [98, 100] width 162 height 167
click at [100, 82] on div "[PHONE_NUMBER] Live | 01:07 ALL TASKS ALL TASKS ACTIVE TASKS TASKS IN WRAP UP" at bounding box center [98, 100] width 162 height 167
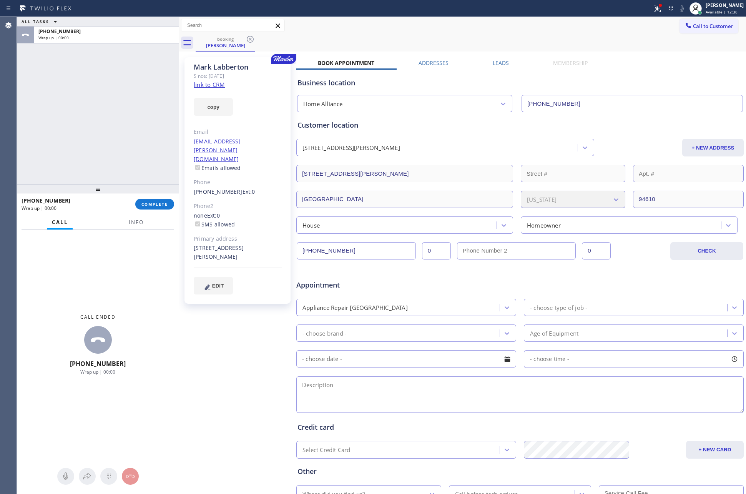
click at [144, 151] on div "ALL TASKS ALL TASKS ACTIVE TASKS TASKS IN WRAP UP [PHONE_NUMBER] Wrap up | 00:00" at bounding box center [98, 100] width 162 height 167
click at [158, 204] on span "COMPLETE" at bounding box center [154, 203] width 27 height 5
click at [143, 139] on div "ALL TASKS ALL TASKS ACTIVE TASKS TASKS IN WRAP UP [PHONE_NUMBER] Wrap up | 00:00" at bounding box center [98, 100] width 162 height 167
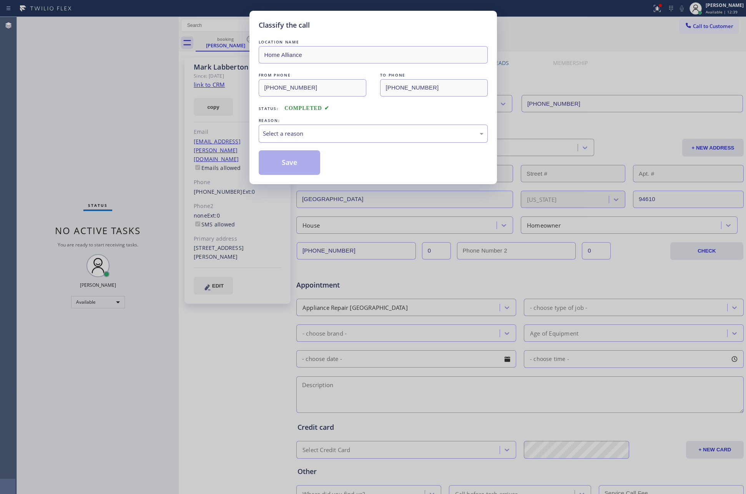
click at [287, 138] on div "Select a reason" at bounding box center [373, 133] width 221 height 9
click at [279, 166] on button "Save" at bounding box center [290, 162] width 62 height 25
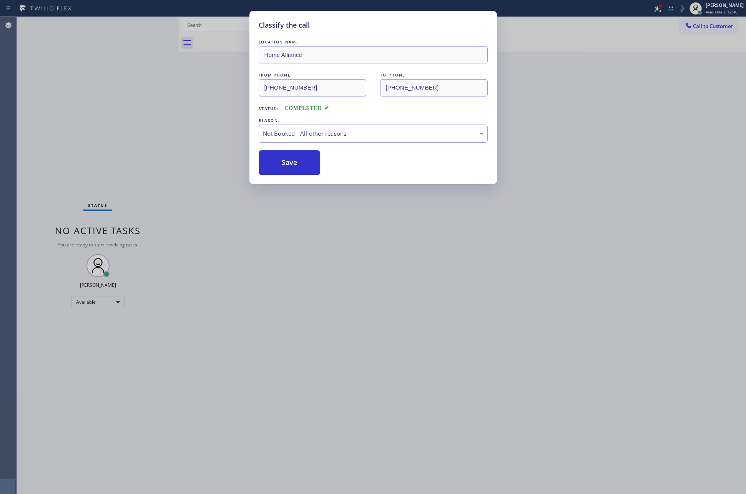
click at [279, 166] on button "Save" at bounding box center [290, 162] width 62 height 25
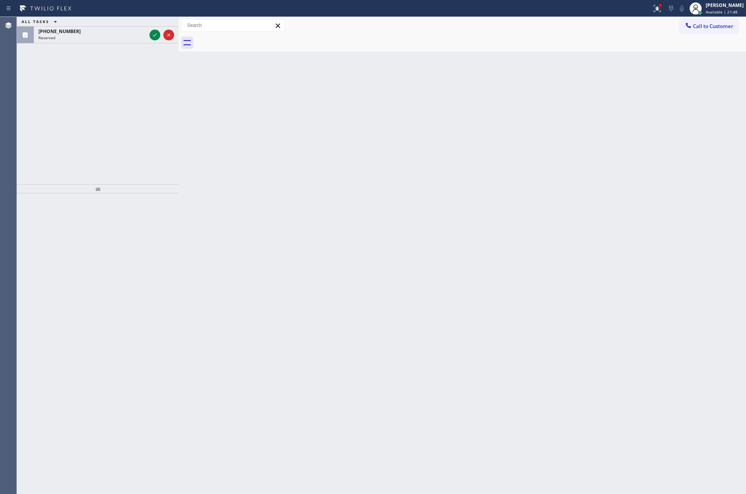
drag, startPoint x: 153, startPoint y: 32, endPoint x: 152, endPoint y: 135, distance: 102.6
click at [153, 32] on icon at bounding box center [154, 34] width 9 height 9
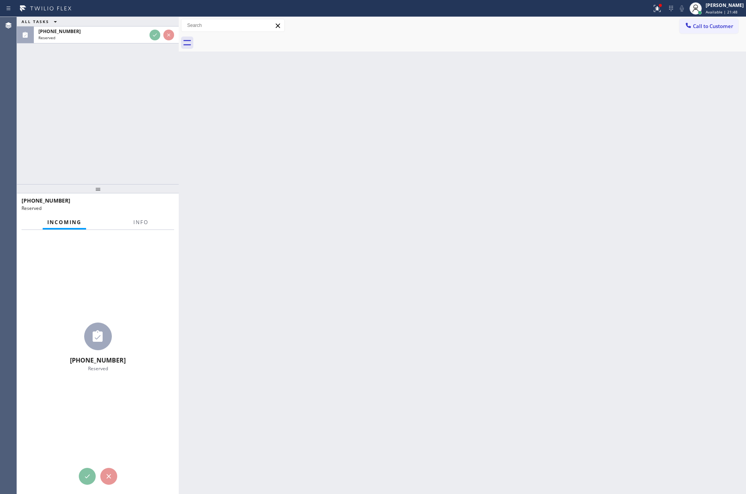
click at [152, 135] on div "ALL TASKS ALL TASKS ACTIVE TASKS TASKS IN WRAP UP [PHONE_NUMBER] Reserved" at bounding box center [98, 100] width 162 height 167
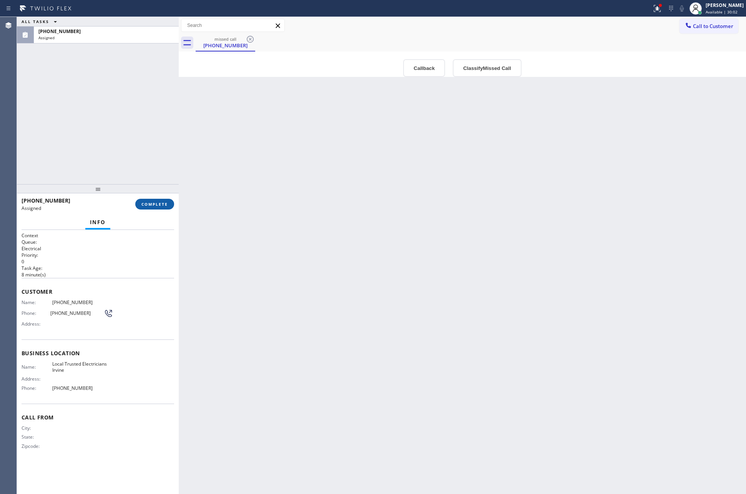
click at [148, 207] on button "COMPLETE" at bounding box center [154, 204] width 39 height 11
click at [142, 126] on div "ALL TASKS ALL TASKS ACTIVE TASKS TASKS IN WRAP UP [PHONE_NUMBER] Assigned" at bounding box center [98, 100] width 162 height 167
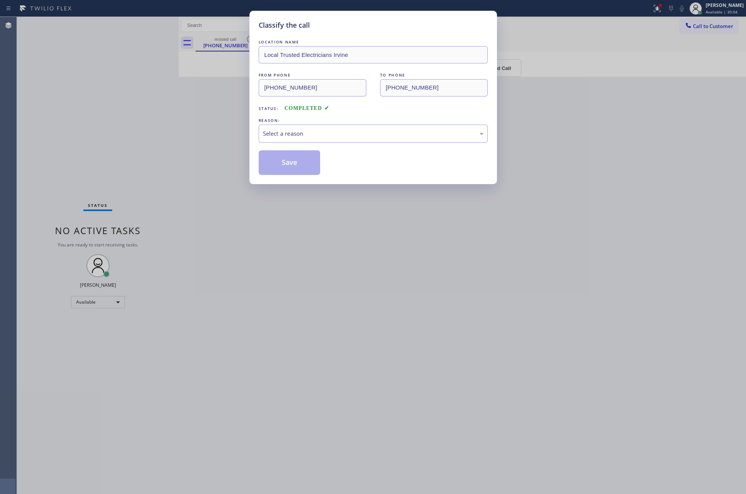
drag, startPoint x: 346, startPoint y: 198, endPoint x: 429, endPoint y: 153, distance: 94.4
click at [412, 162] on div "Classify the call LOCATION NAME Local Trusted Electricians Irvine FROM PHONE [P…" at bounding box center [373, 247] width 746 height 494
drag, startPoint x: 337, startPoint y: 136, endPoint x: 323, endPoint y: 141, distance: 14.8
click at [337, 136] on div "Select a reason" at bounding box center [373, 133] width 221 height 9
click at [280, 165] on button "Save" at bounding box center [290, 162] width 62 height 25
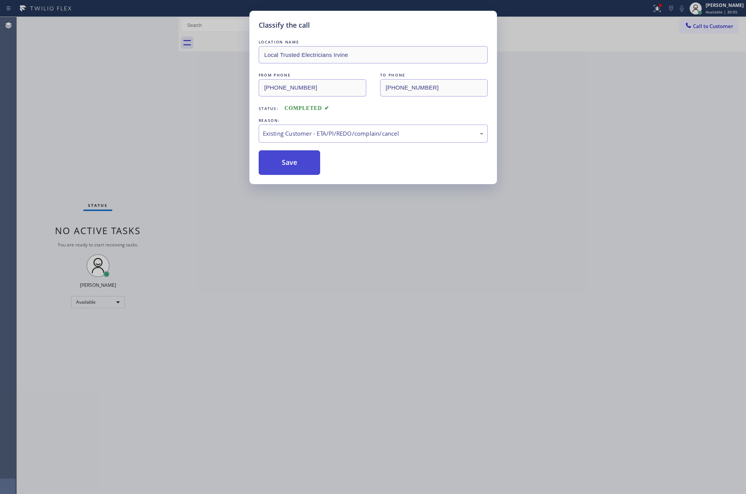
click at [280, 165] on button "Save" at bounding box center [290, 162] width 62 height 25
drag, startPoint x: 169, startPoint y: 138, endPoint x: 647, endPoint y: 338, distance: 518.0
click at [201, 150] on div "Classify the call LOCATION NAME Local Trusted Electricians Irvine FROM PHONE [P…" at bounding box center [373, 247] width 746 height 494
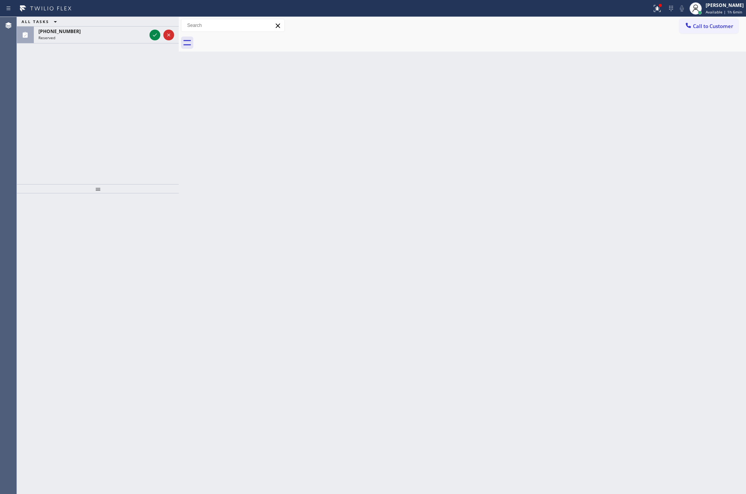
click at [150, 124] on div "ALL TASKS ALL TASKS ACTIVE TASKS TASKS IN WRAP UP [PHONE_NUMBER] Reserved" at bounding box center [98, 100] width 162 height 167
click at [153, 40] on button at bounding box center [154, 35] width 11 height 11
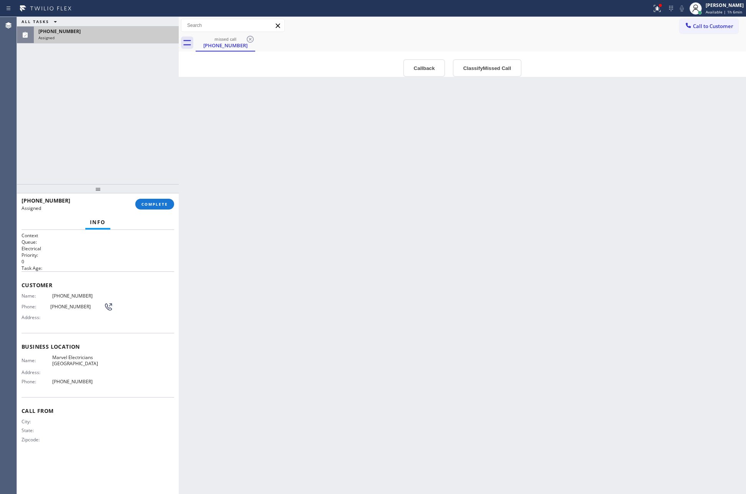
drag, startPoint x: 158, startPoint y: 130, endPoint x: 479, endPoint y: 314, distance: 370.3
click at [159, 132] on div "ALL TASKS ALL TASKS ACTIVE TASKS TASKS IN WRAP UP [PHONE_NUMBER] Assigned" at bounding box center [98, 100] width 162 height 167
click at [482, 315] on div "Back to Dashboard Change Sender ID Customers Technicians Select a contact Outbo…" at bounding box center [462, 255] width 567 height 477
click at [219, 153] on div "Back to Dashboard Change Sender ID Customers Technicians Select a contact Outbo…" at bounding box center [462, 255] width 567 height 477
drag, startPoint x: 357, startPoint y: 247, endPoint x: 535, endPoint y: 224, distance: 179.4
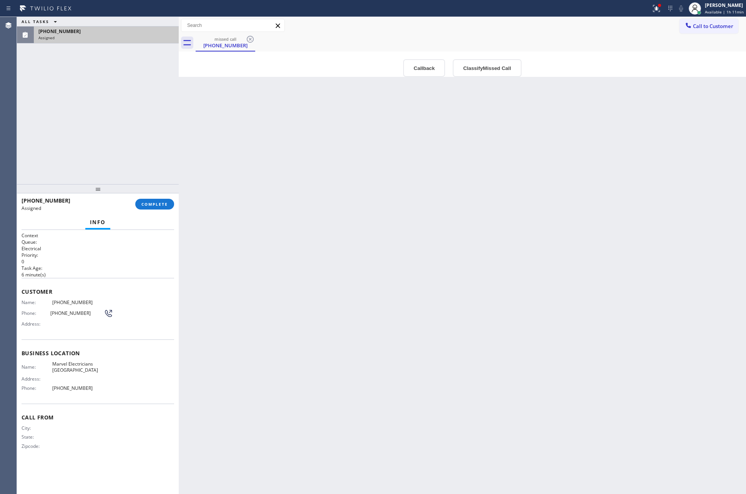
click at [375, 248] on div "Back to Dashboard Change Sender ID Customers Technicians Select a contact Outbo…" at bounding box center [462, 255] width 567 height 477
click at [720, 9] on span "Available | 1h 11min" at bounding box center [724, 11] width 39 height 5
click at [709, 53] on button "Unavailable" at bounding box center [707, 51] width 77 height 10
click at [721, 9] on span "Unavailable | 1:13" at bounding box center [722, 11] width 35 height 5
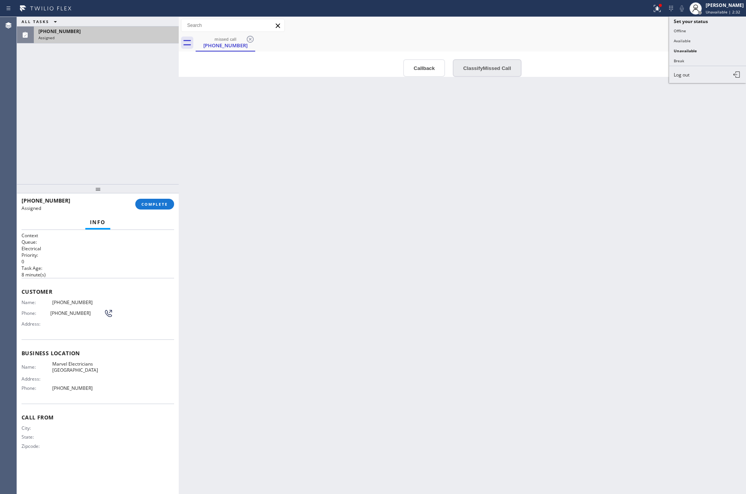
click at [496, 73] on button "Classify Missed Call" at bounding box center [487, 68] width 68 height 18
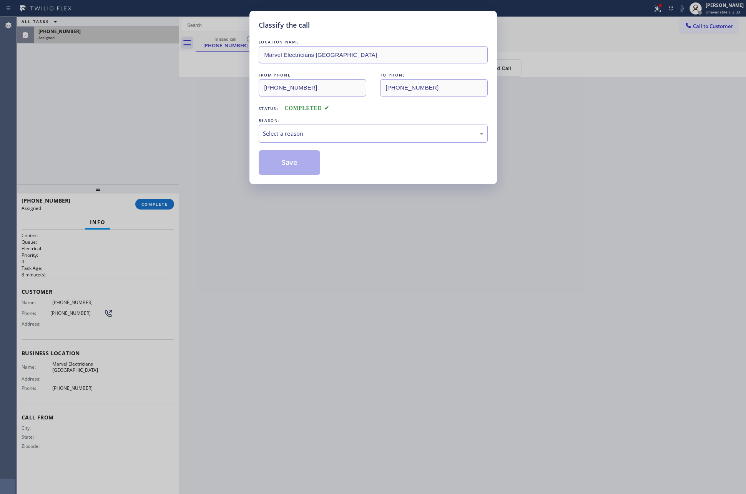
click at [266, 131] on div "Select a reason" at bounding box center [373, 133] width 221 height 9
click at [279, 162] on button "Save" at bounding box center [290, 162] width 62 height 25
drag, startPoint x: 596, startPoint y: 290, endPoint x: 634, endPoint y: 244, distance: 58.9
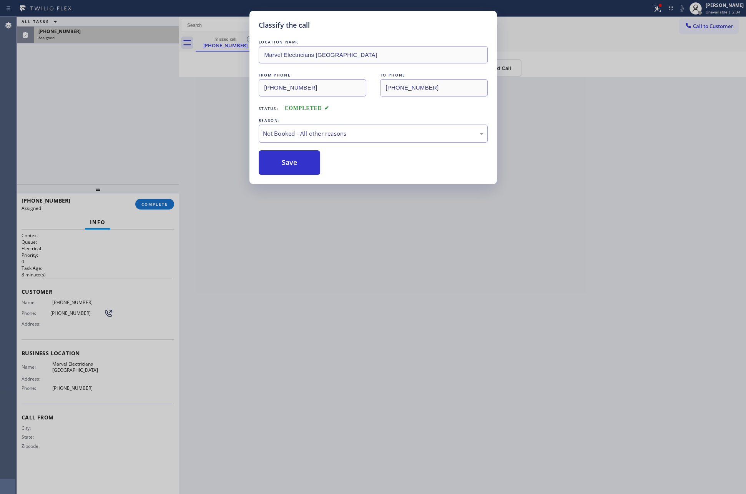
click at [608, 274] on div "Classify the call LOCATION NAME Marvel Electricians Mission Viejo FROM PHONE [P…" at bounding box center [373, 247] width 746 height 494
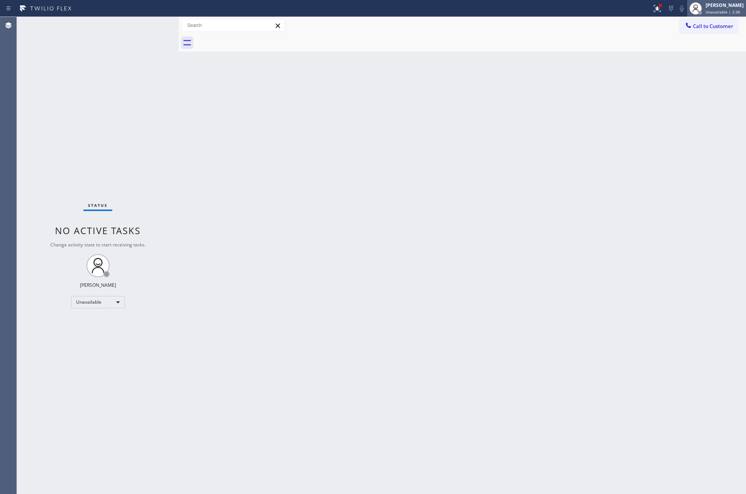
click at [728, 9] on span "Unavailable | 2:36" at bounding box center [722, 11] width 35 height 5
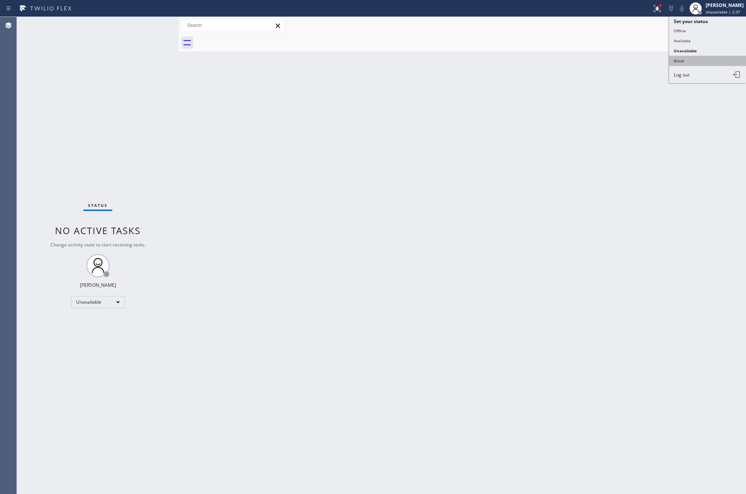
click at [696, 58] on button "Break" at bounding box center [707, 61] width 77 height 10
